Goal: Task Accomplishment & Management: Manage account settings

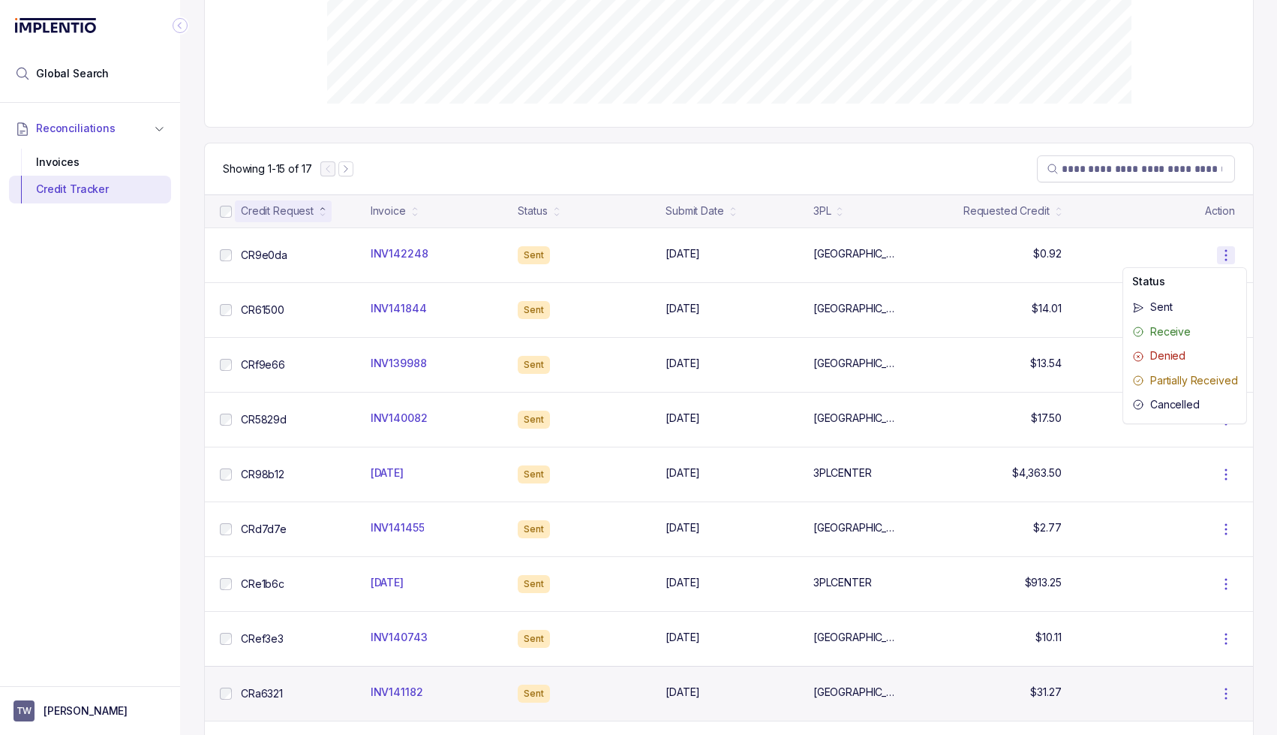
scroll to position [306, 0]
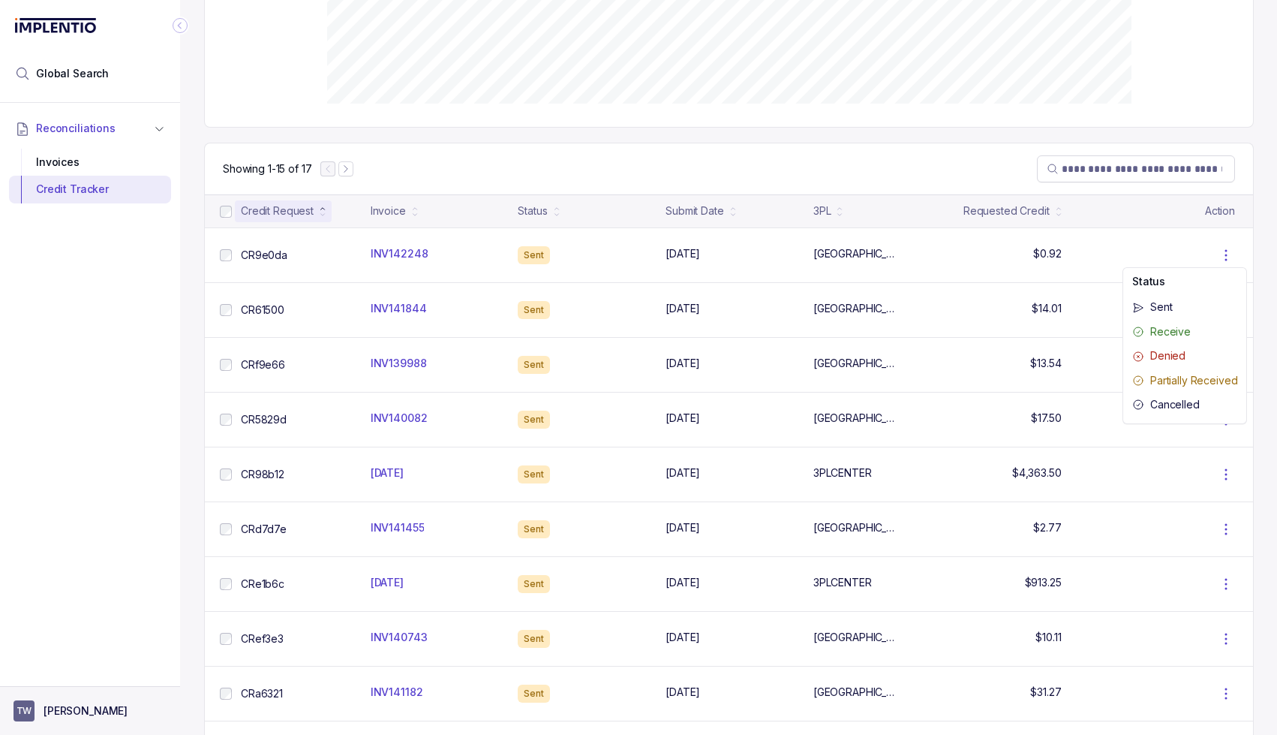
click at [68, 712] on p "[PERSON_NAME]" at bounding box center [86, 710] width 84 height 15
click at [51, 663] on div "Logout" at bounding box center [90, 679] width 162 height 32
click at [54, 676] on p "Logout" at bounding box center [99, 678] width 125 height 15
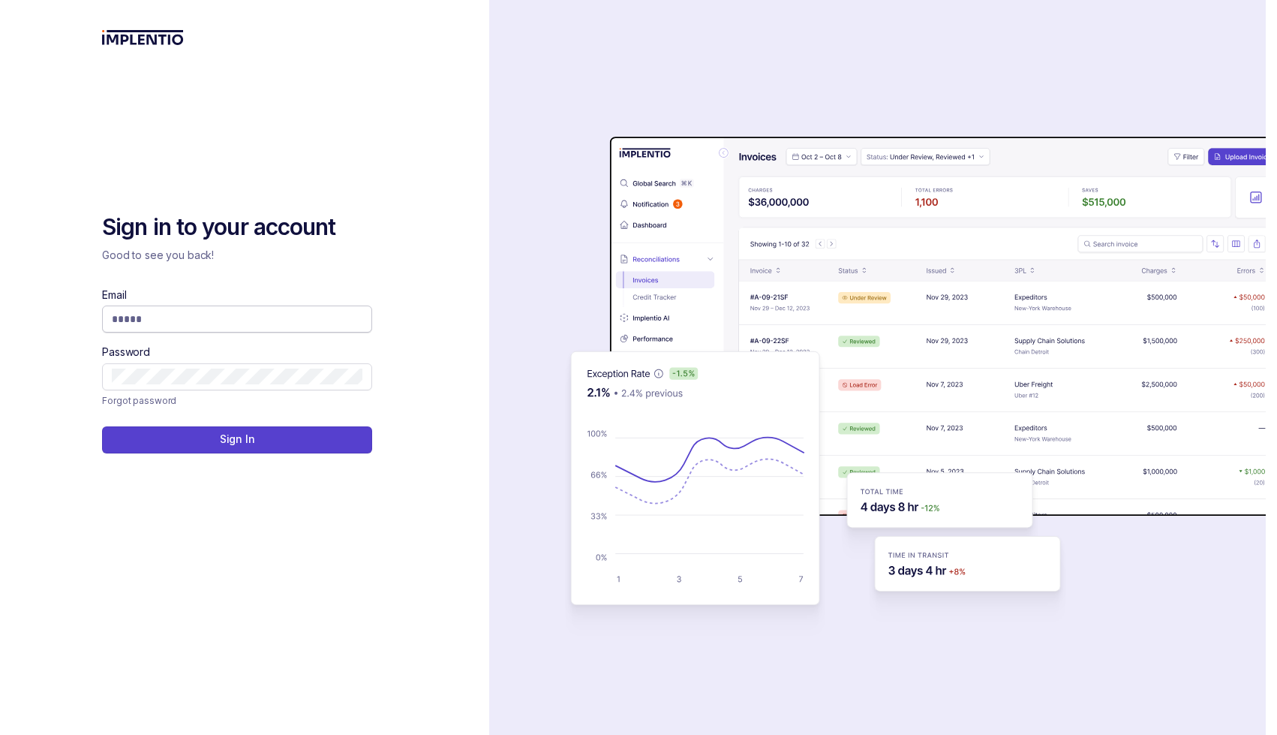
click at [173, 332] on span at bounding box center [237, 318] width 270 height 27
click at [173, 323] on input "Email" at bounding box center [237, 318] width 251 height 15
click at [365, 318] on span at bounding box center [237, 318] width 270 height 27
click at [137, 320] on input "Email" at bounding box center [237, 318] width 251 height 15
click at [353, 324] on input "Email" at bounding box center [237, 318] width 251 height 15
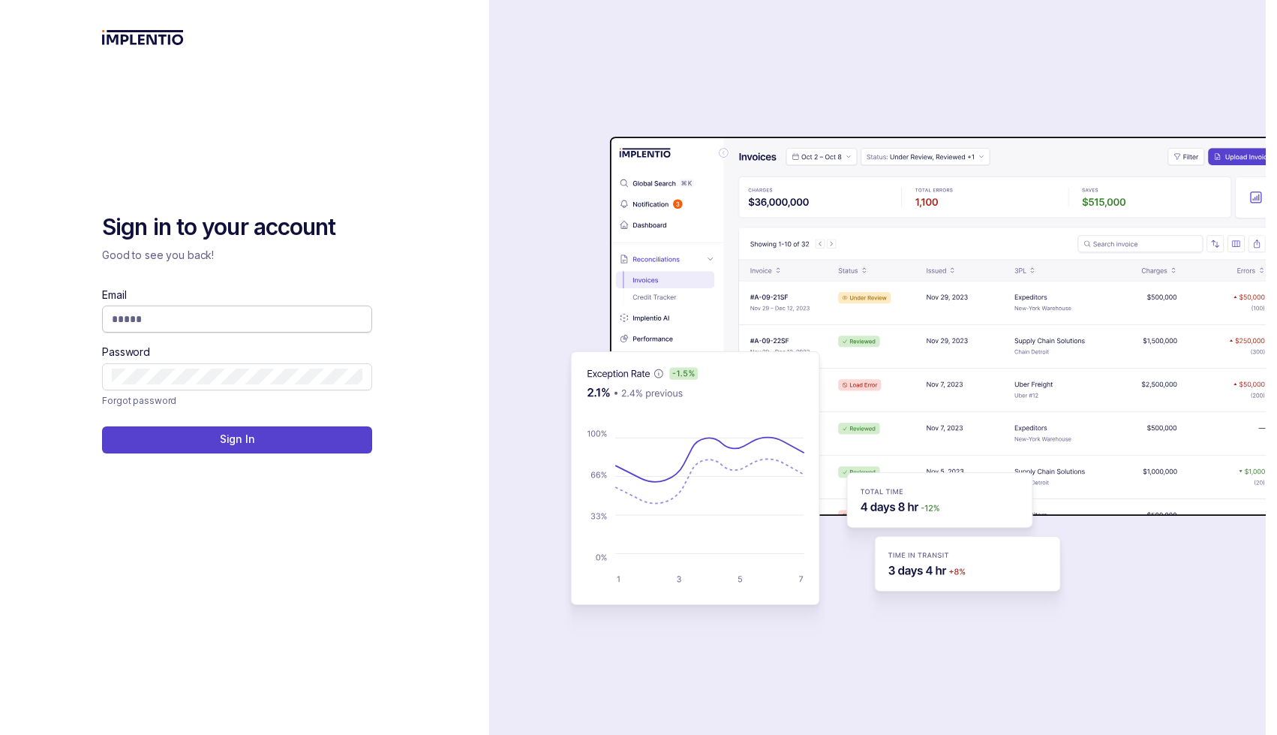
click at [328, 327] on span at bounding box center [237, 318] width 270 height 27
click at [321, 313] on input "Email" at bounding box center [237, 318] width 251 height 15
type input "**********"
